Goal: Transaction & Acquisition: Purchase product/service

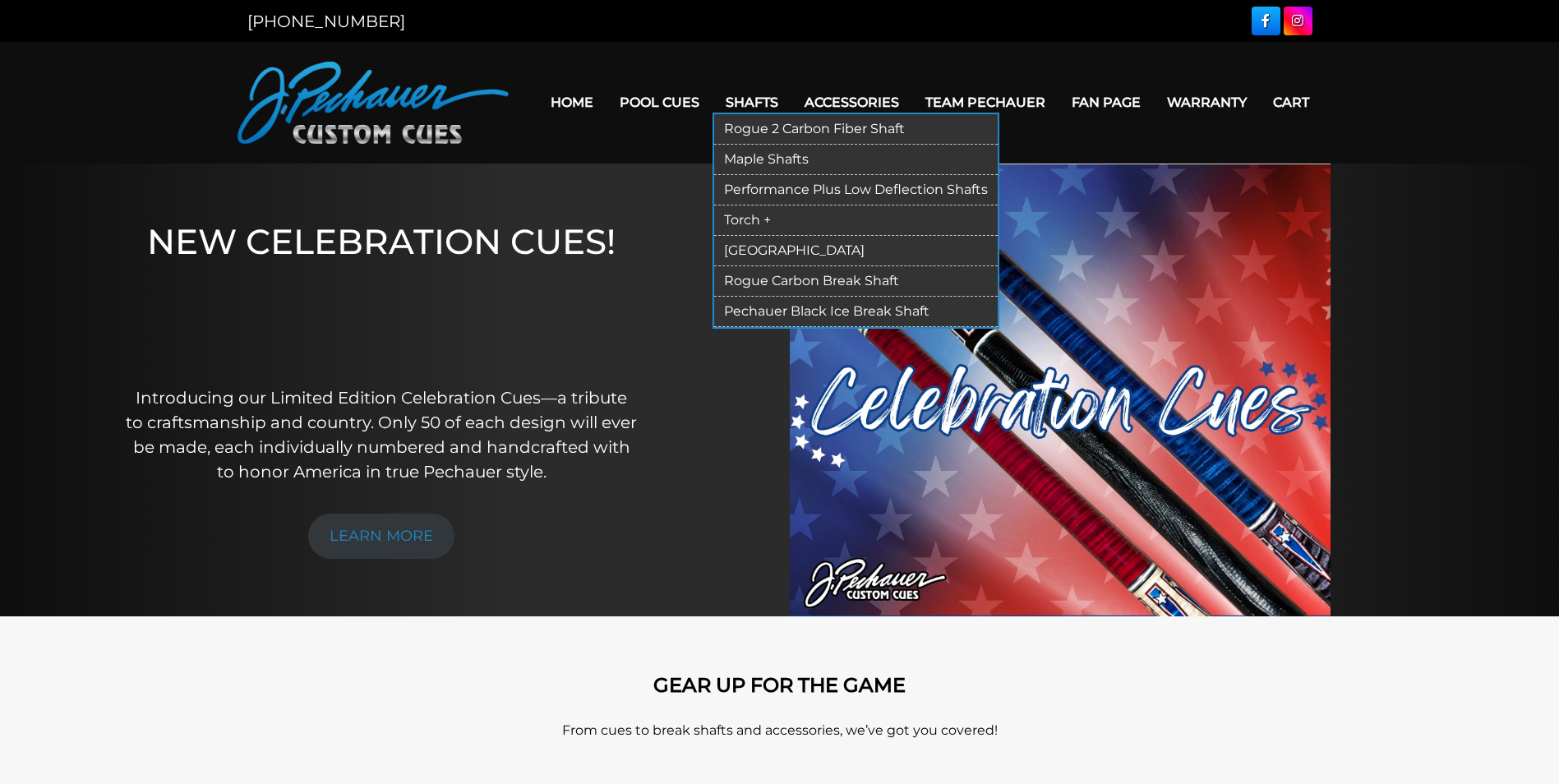
click at [769, 128] on link "Rogue 2 Carbon Fiber Shaft" at bounding box center [855, 130] width 283 height 31
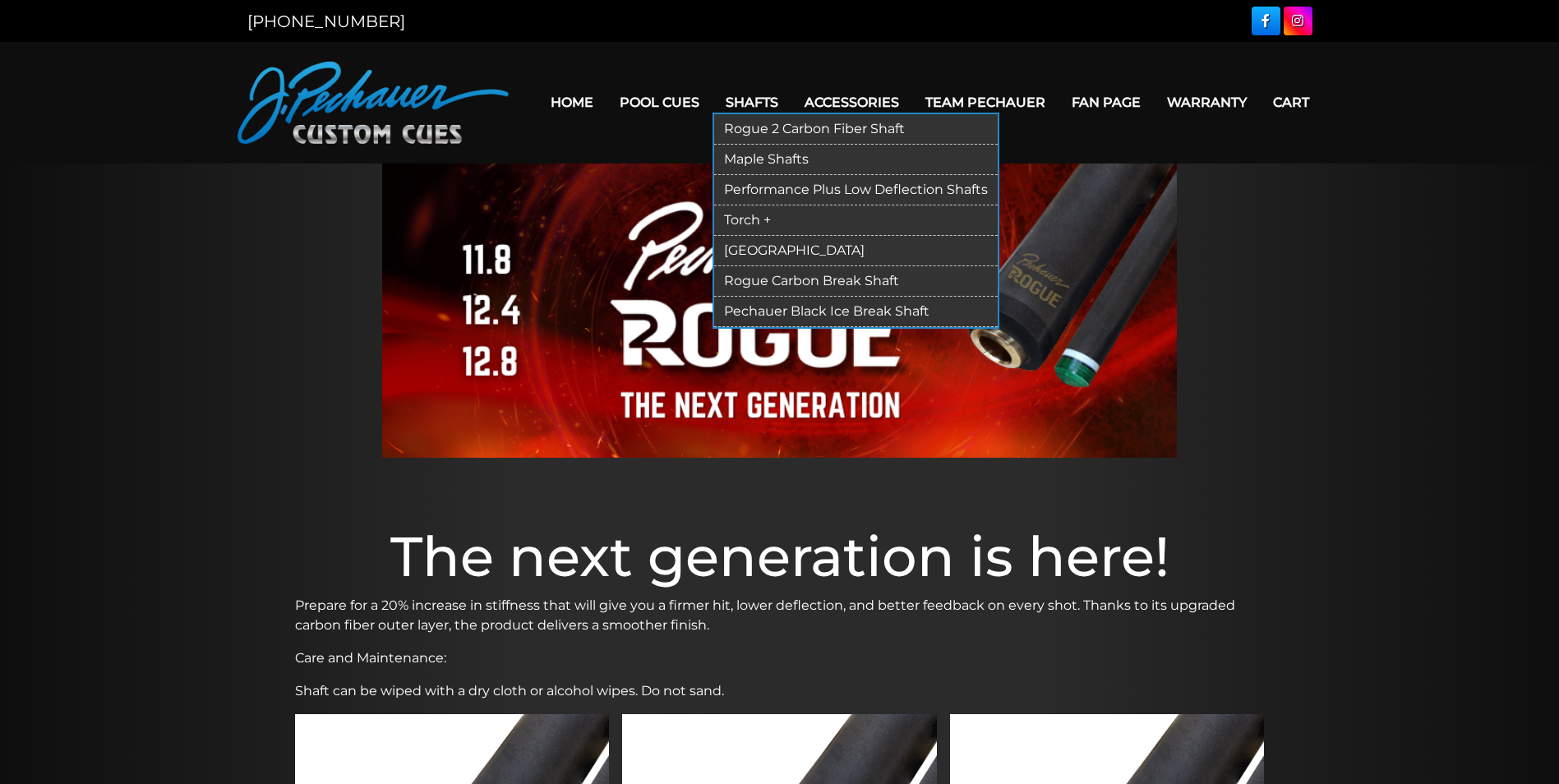
click at [769, 156] on link "Maple Shafts" at bounding box center [855, 160] width 283 height 31
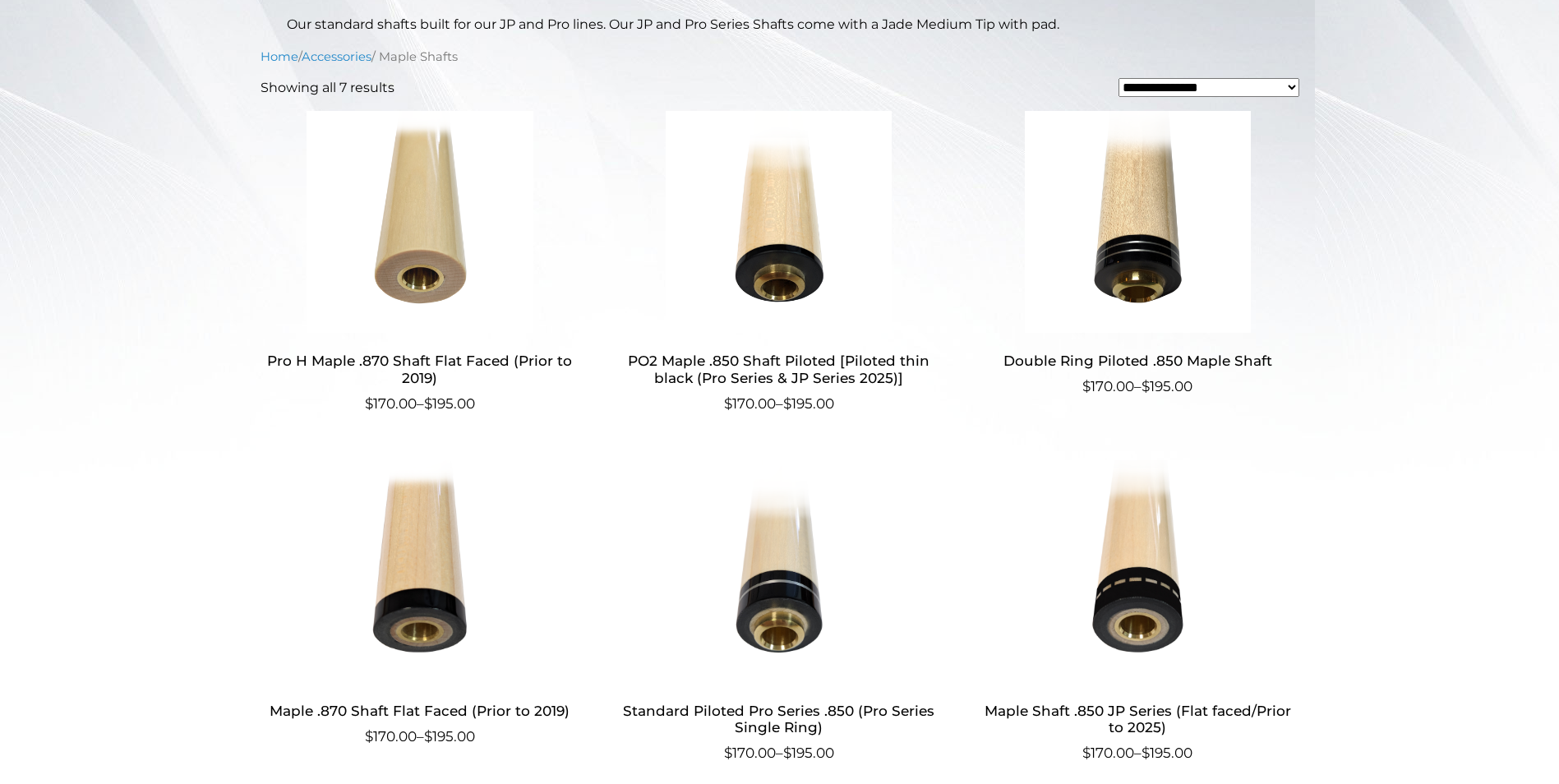
scroll to position [494, 0]
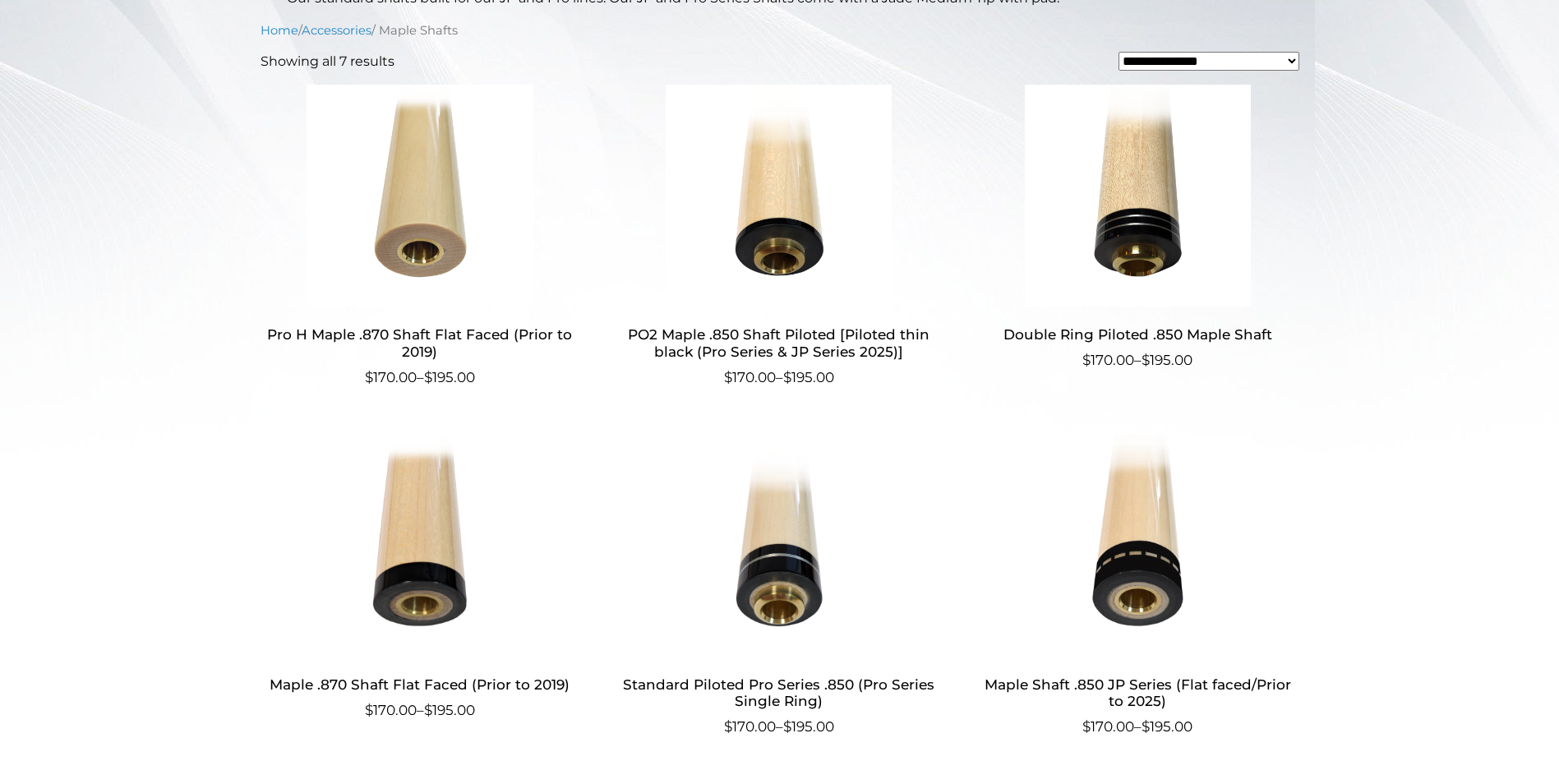
click at [1138, 573] on img at bounding box center [1138, 544] width 320 height 222
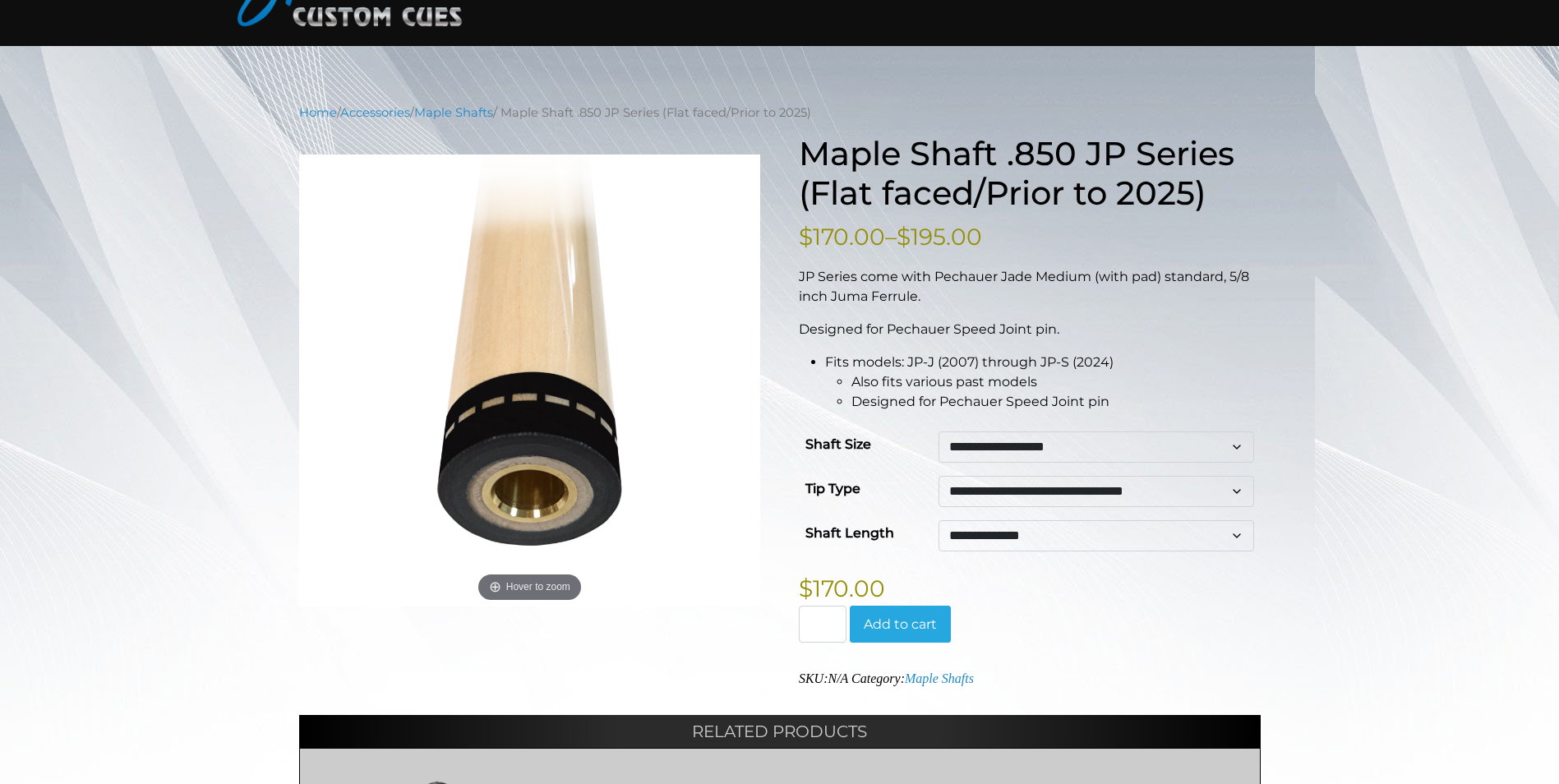
scroll to position [115, 0]
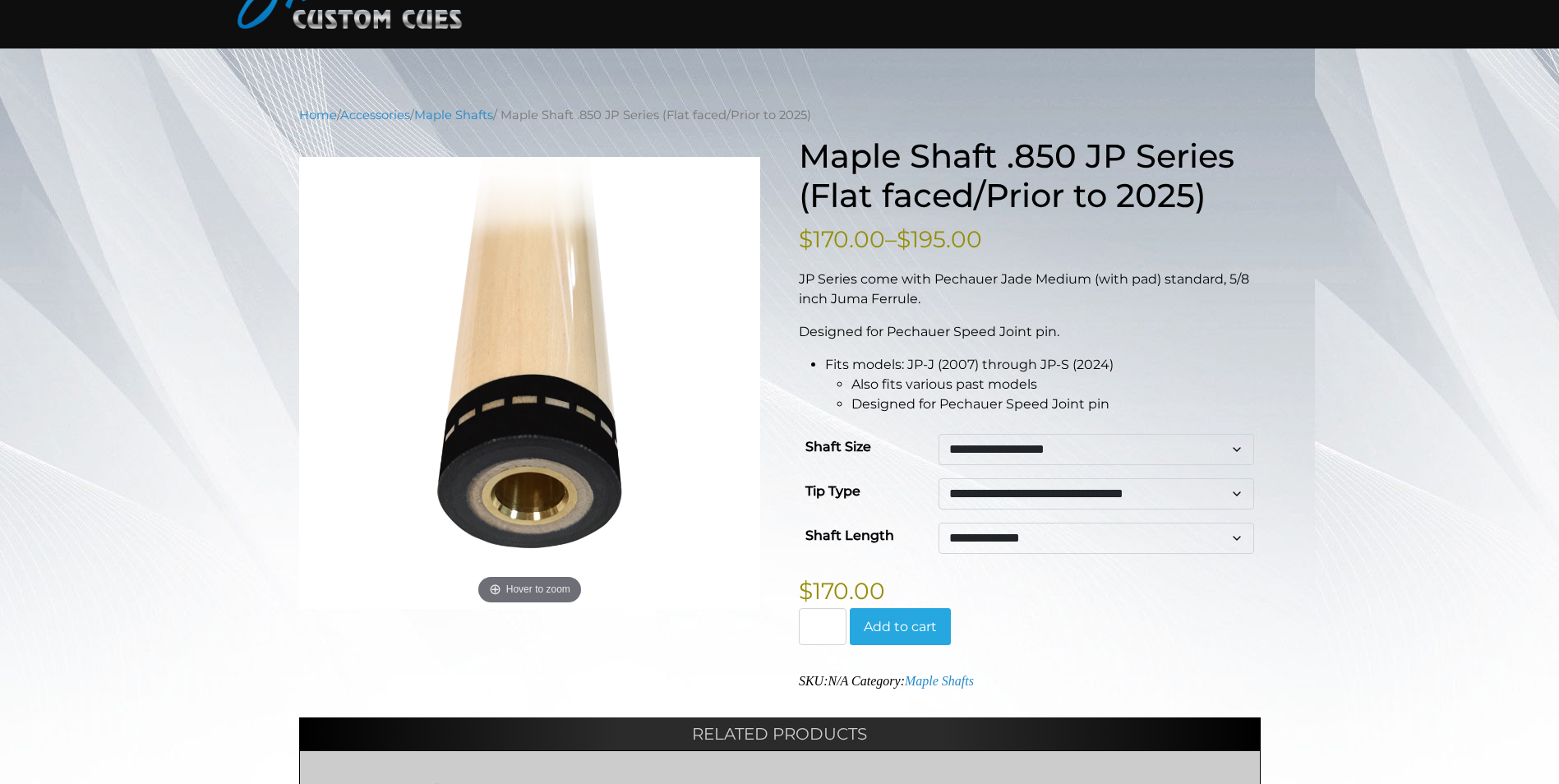
click at [910, 625] on button "Add to cart" at bounding box center [899, 626] width 101 height 37
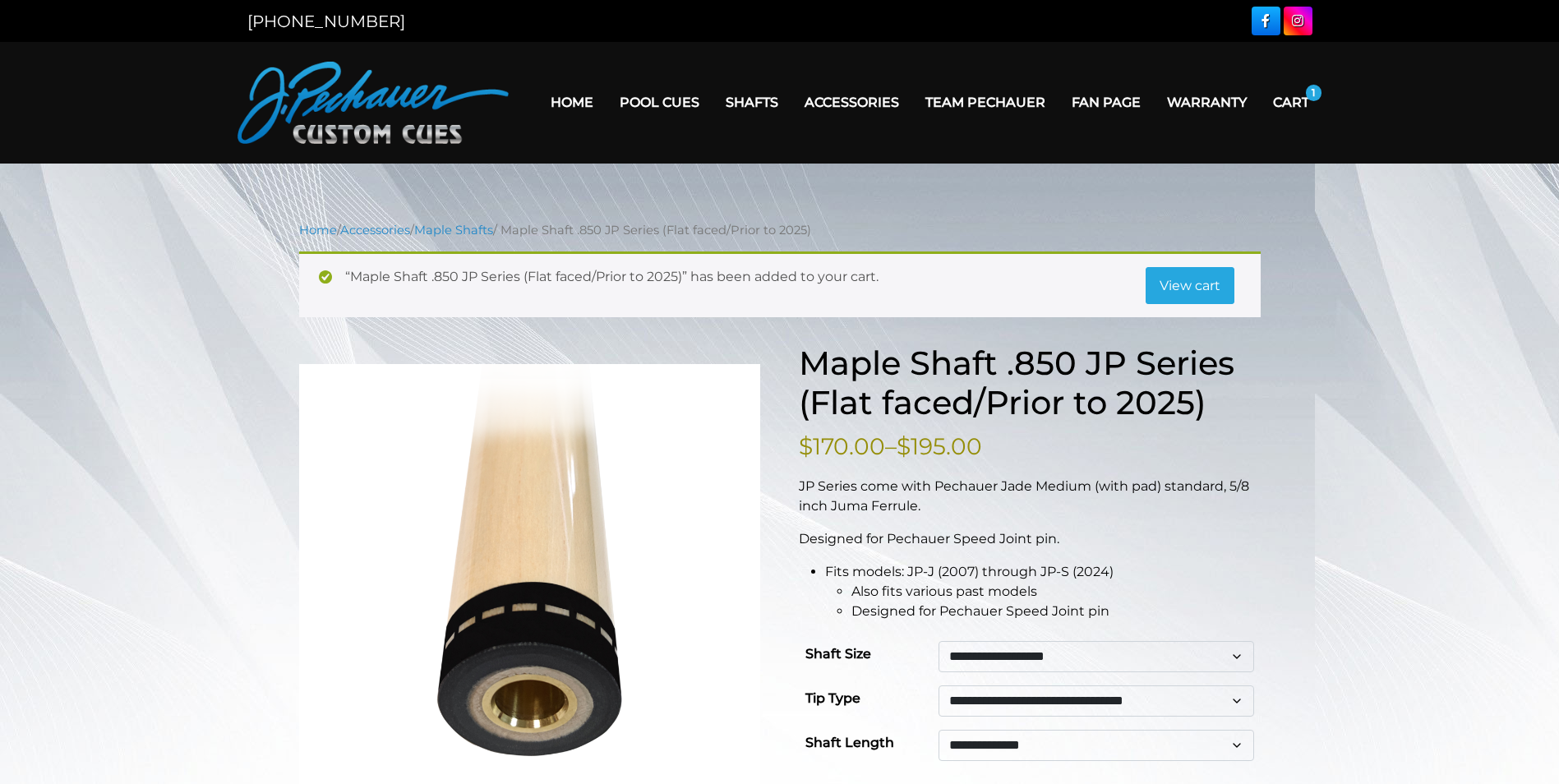
click at [1295, 103] on link "Cart" at bounding box center [1290, 103] width 62 height 42
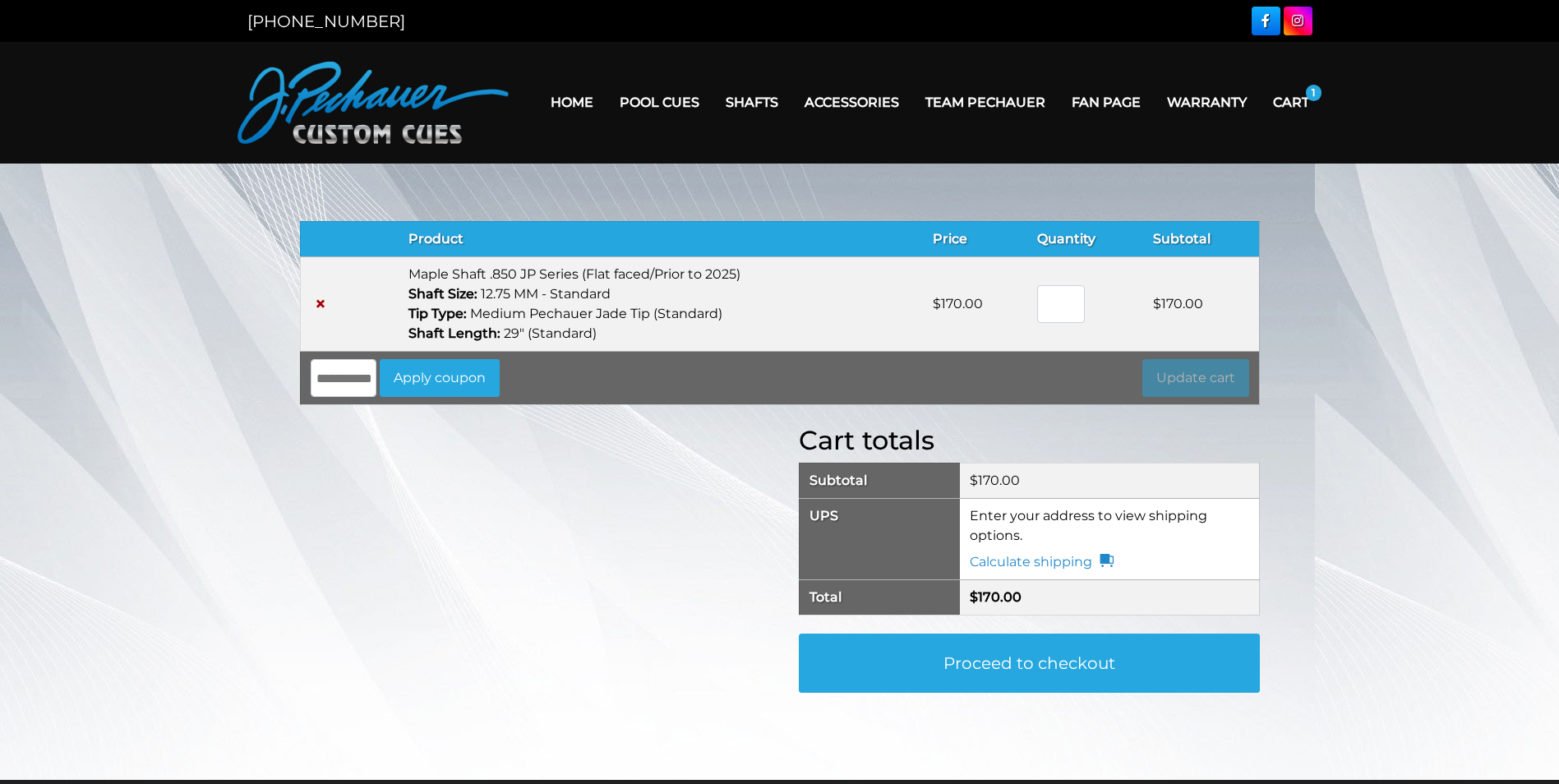
click at [1033, 516] on td "**********" at bounding box center [1110, 538] width 300 height 82
click at [1047, 664] on link "Proceed to checkout" at bounding box center [1029, 663] width 461 height 59
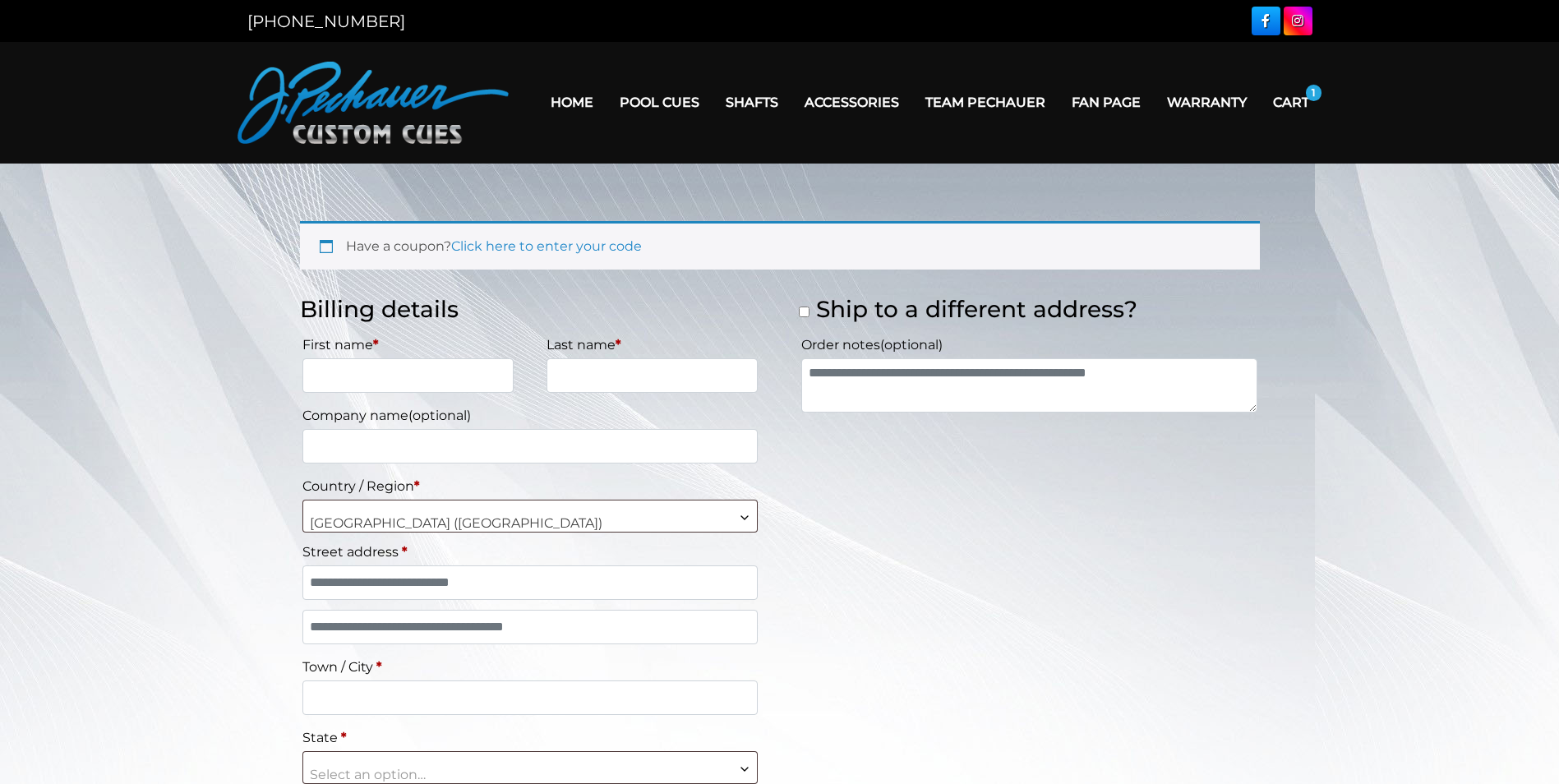
click at [564, 105] on link "Home" at bounding box center [572, 103] width 69 height 42
